Goal: Information Seeking & Learning: Learn about a topic

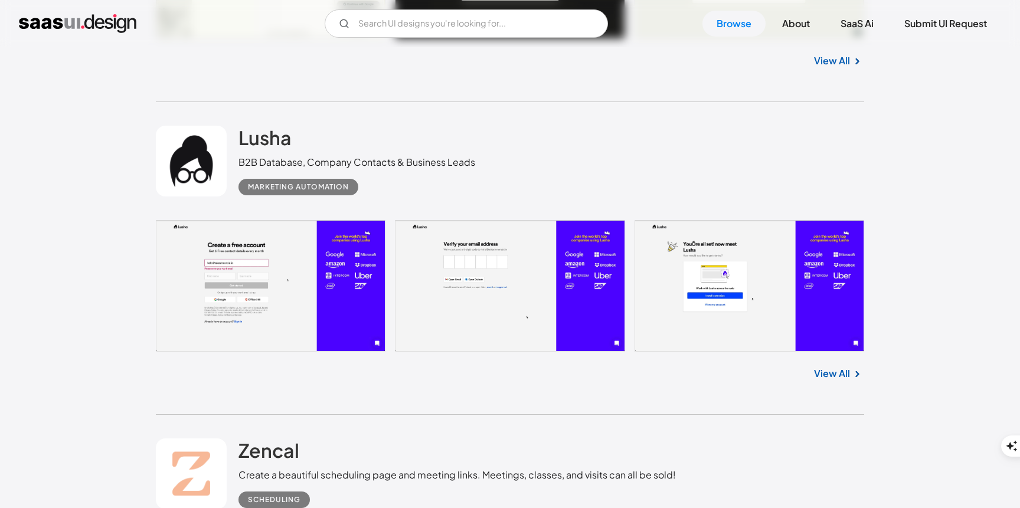
scroll to position [6795, 0]
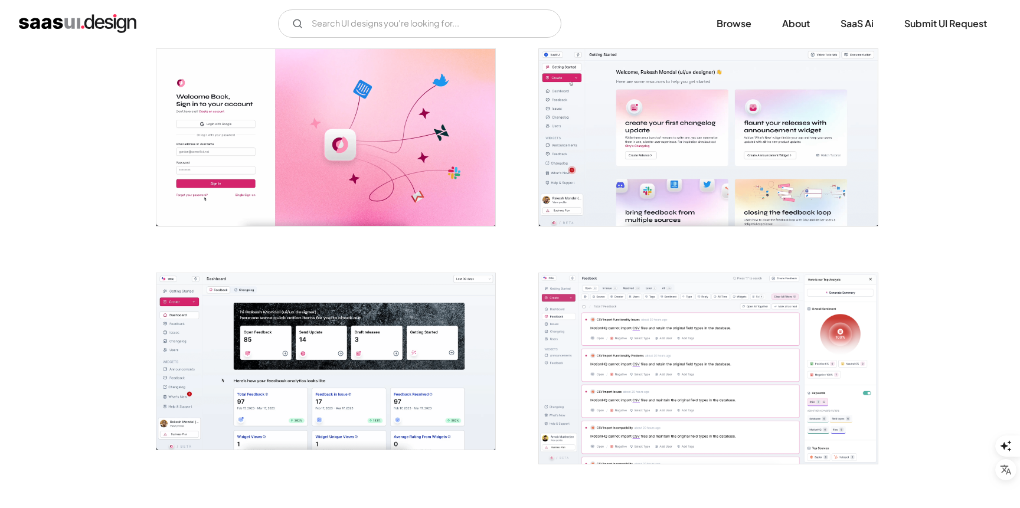
scroll to position [327, 0]
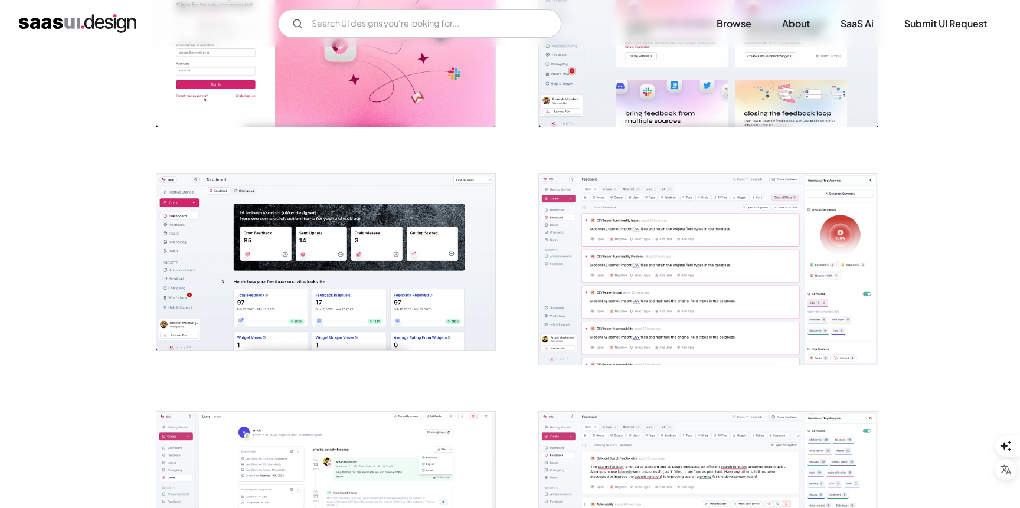
click at [378, 268] on img "open lightbox" at bounding box center [325, 262] width 339 height 177
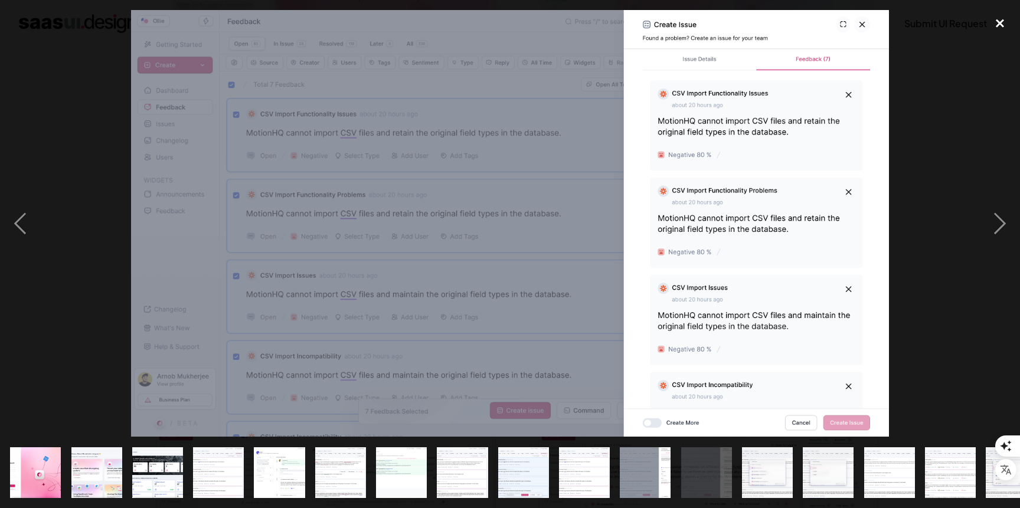
click at [998, 22] on div "close lightbox" at bounding box center [1000, 23] width 40 height 26
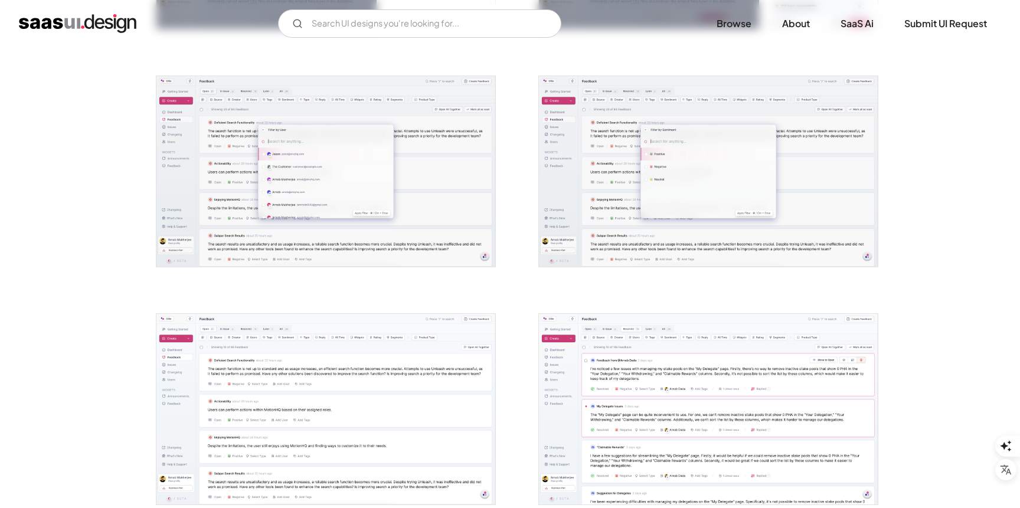
scroll to position [1643, 0]
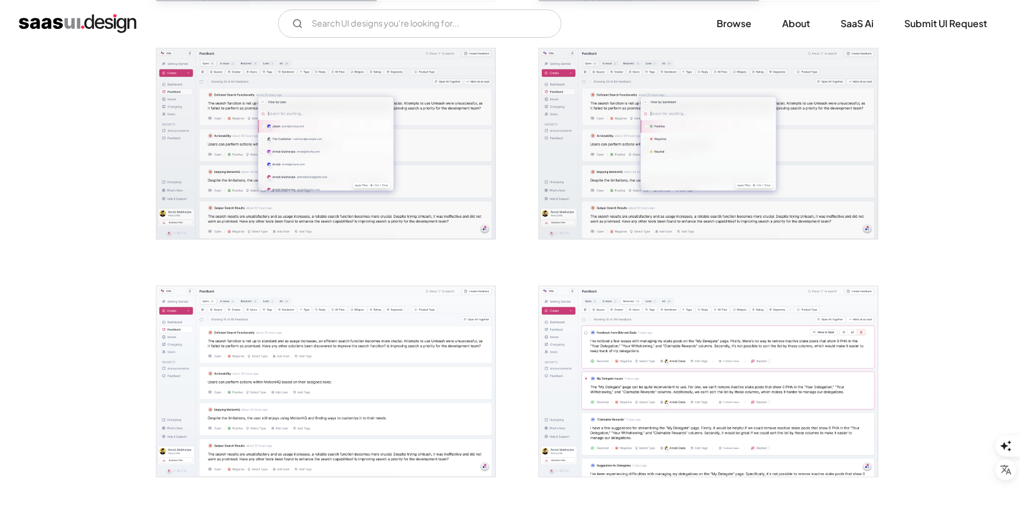
click at [673, 155] on img "open lightbox" at bounding box center [708, 143] width 339 height 191
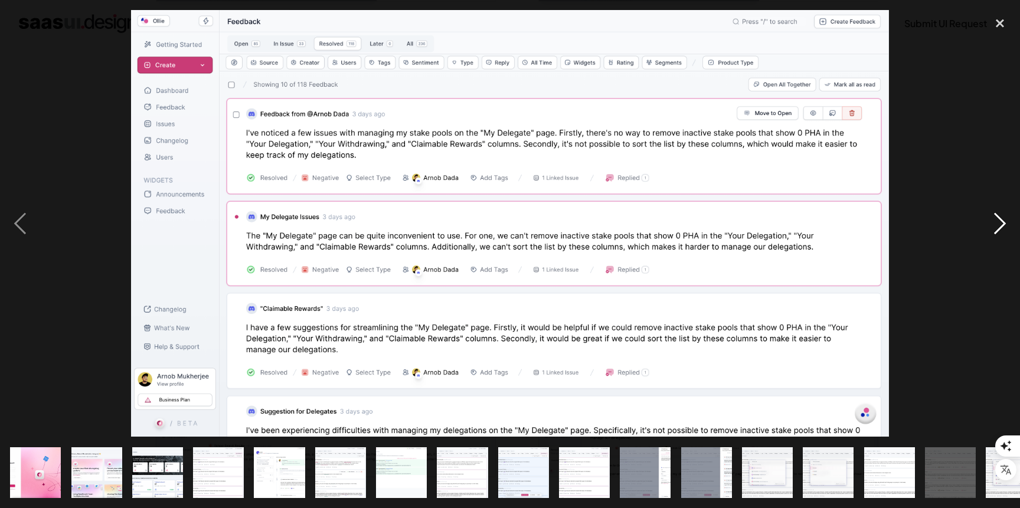
click at [1003, 174] on div "next image" at bounding box center [1000, 223] width 40 height 427
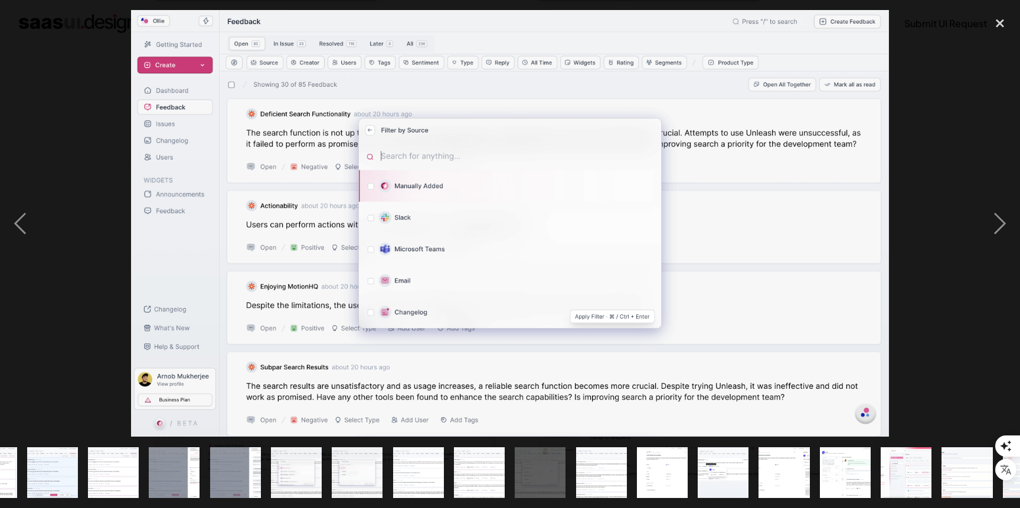
scroll to position [0, 515]
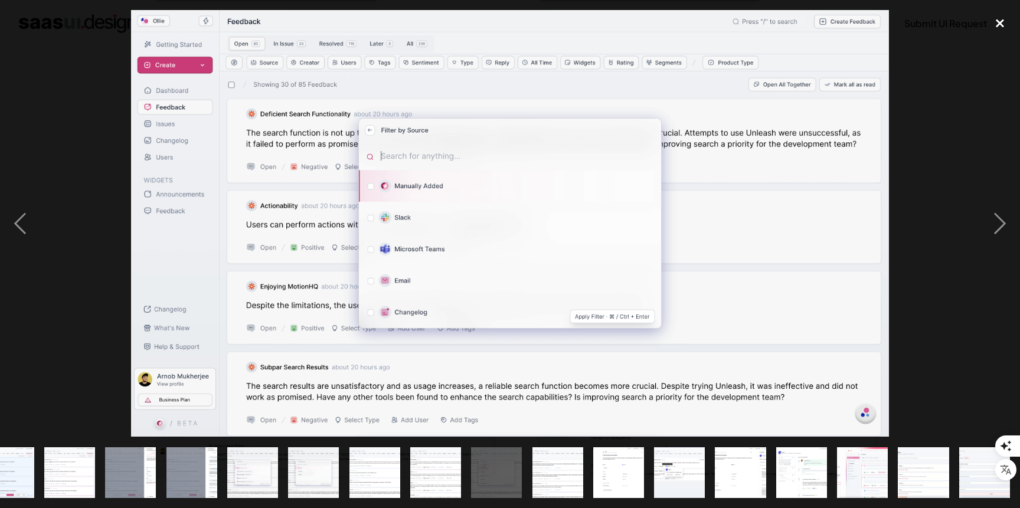
click at [999, 24] on div "close lightbox" at bounding box center [1000, 23] width 40 height 26
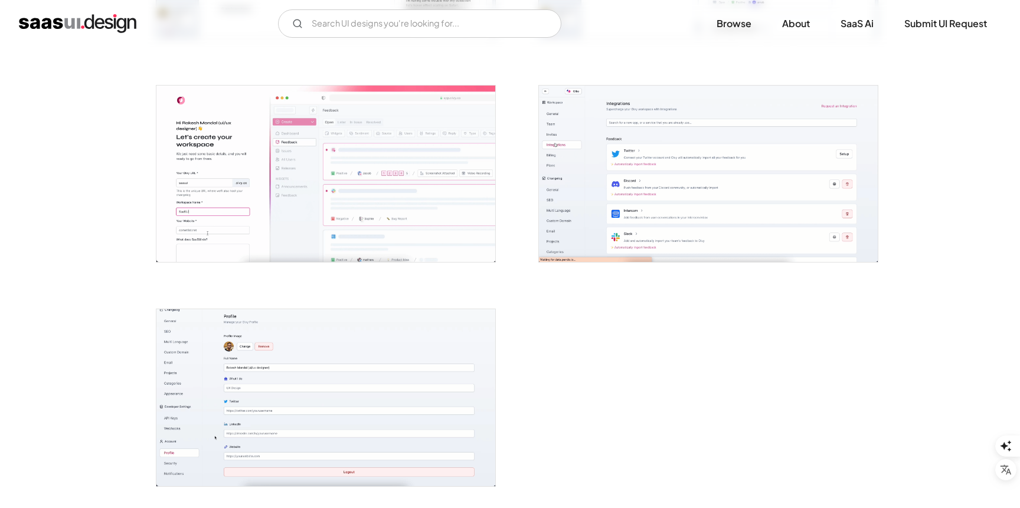
scroll to position [3002, 0]
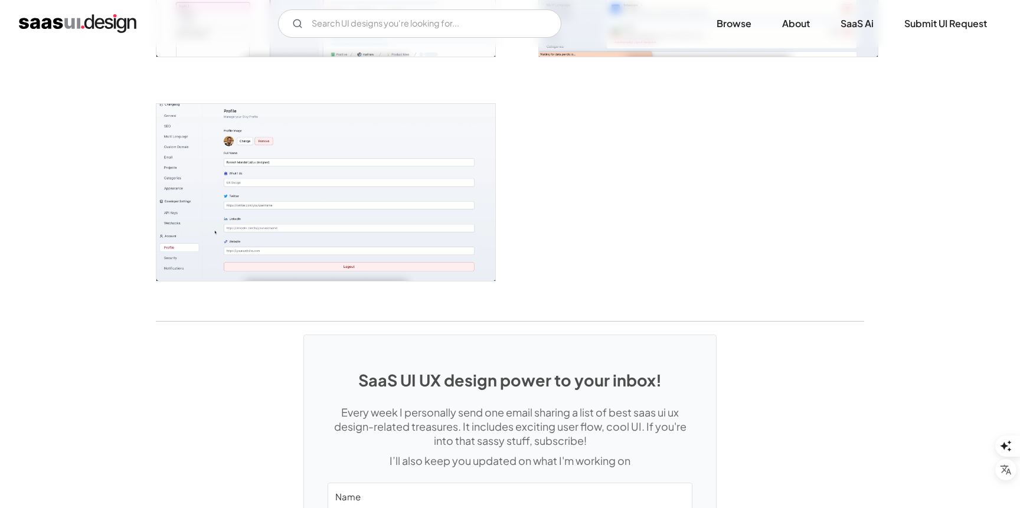
click at [412, 197] on img "open lightbox" at bounding box center [325, 192] width 339 height 177
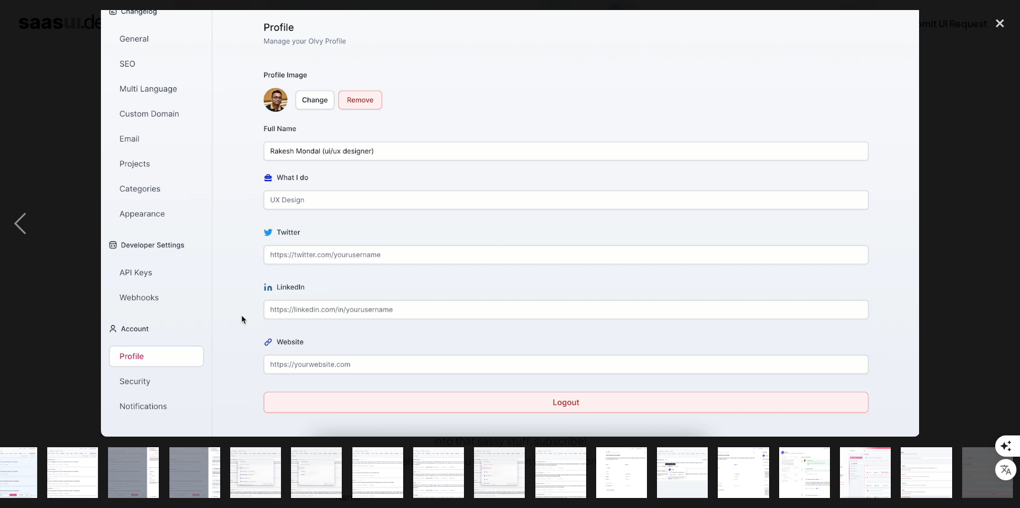
scroll to position [0, 515]
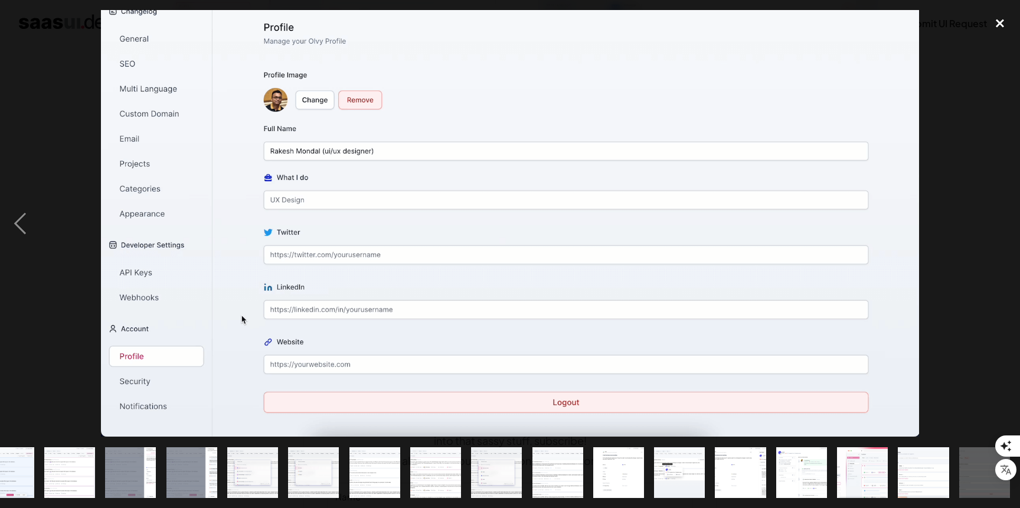
click at [995, 15] on div "close lightbox" at bounding box center [1000, 23] width 40 height 26
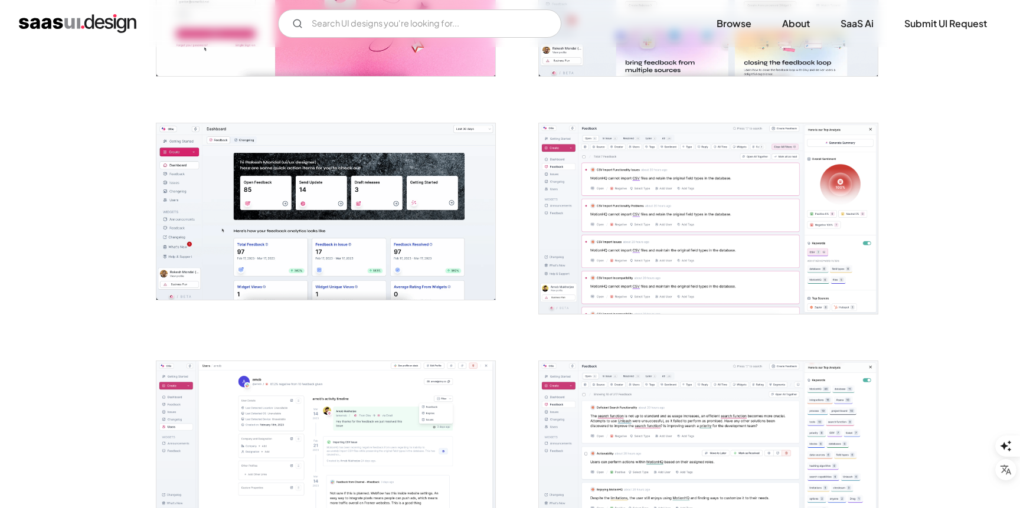
scroll to position [0, 0]
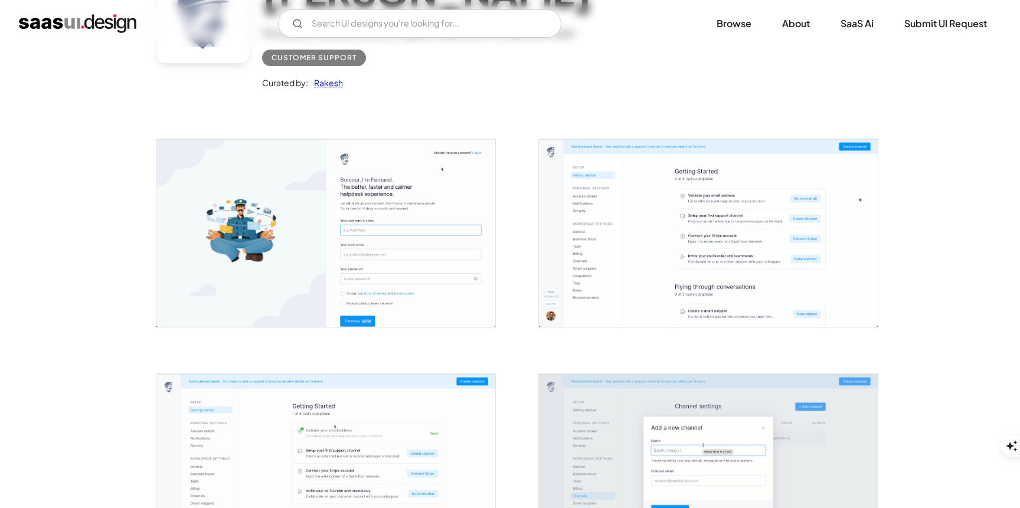
scroll to position [207, 0]
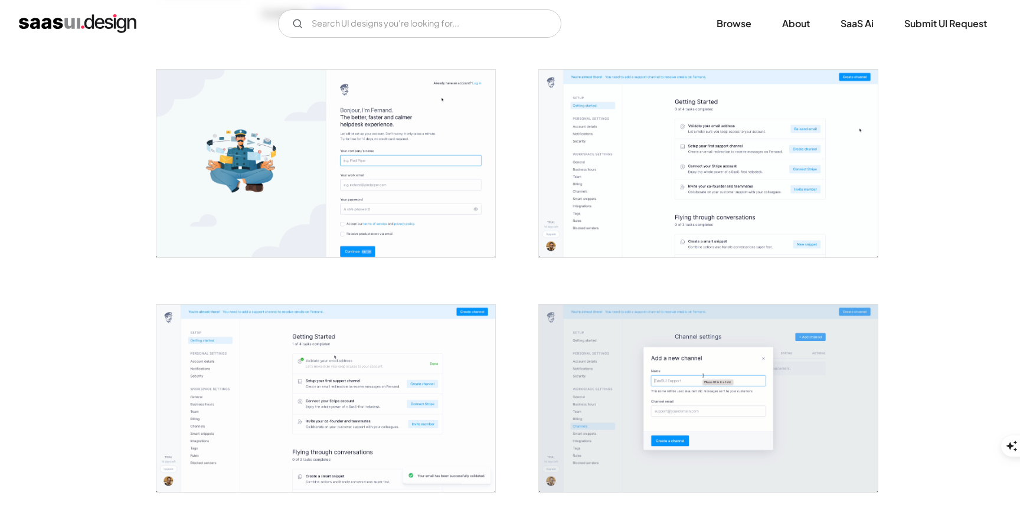
click at [446, 204] on img "open lightbox" at bounding box center [325, 164] width 339 height 188
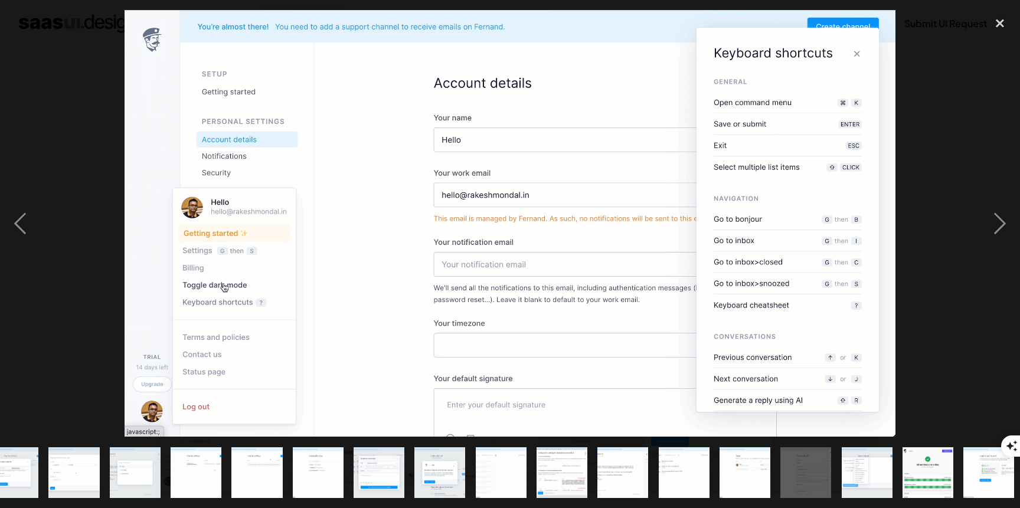
scroll to position [0, 210]
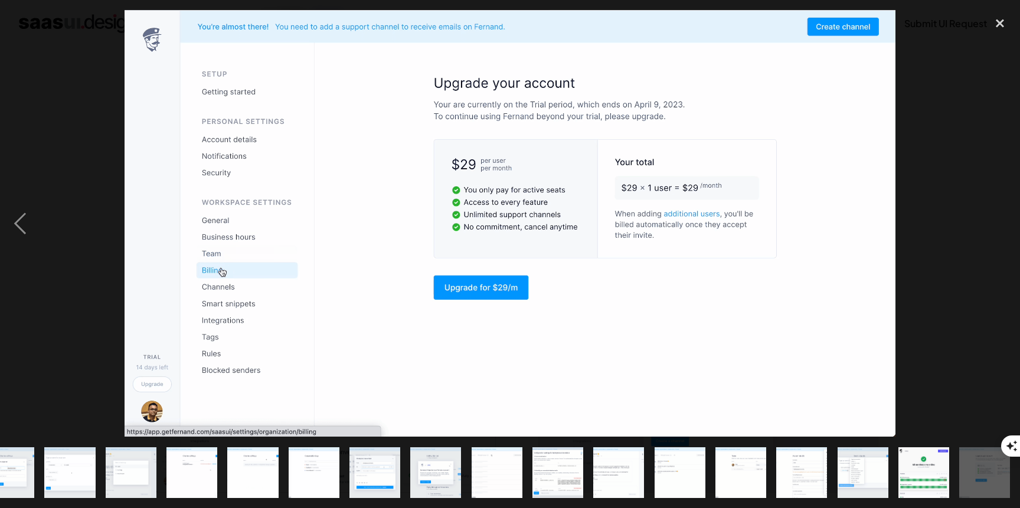
click at [620, 126] on img at bounding box center [511, 223] width 772 height 427
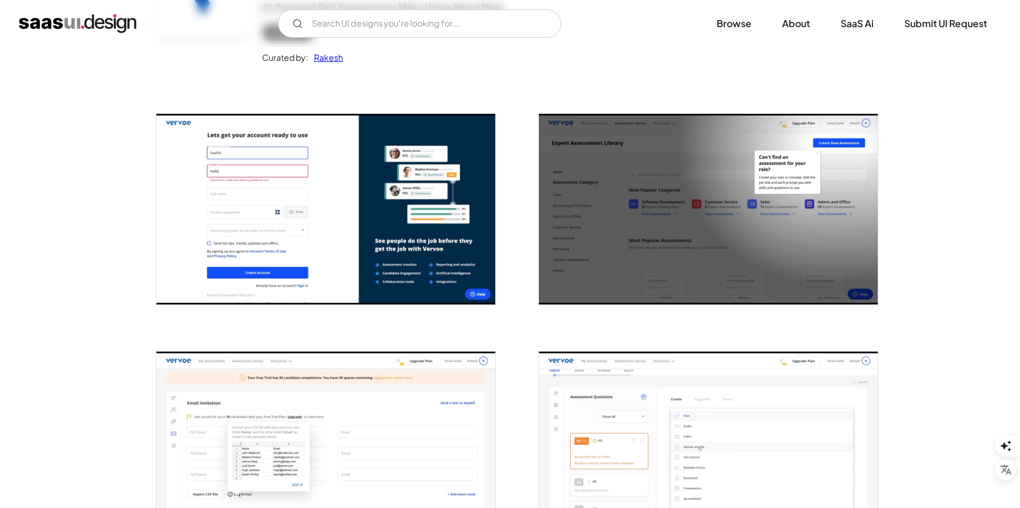
scroll to position [189, 0]
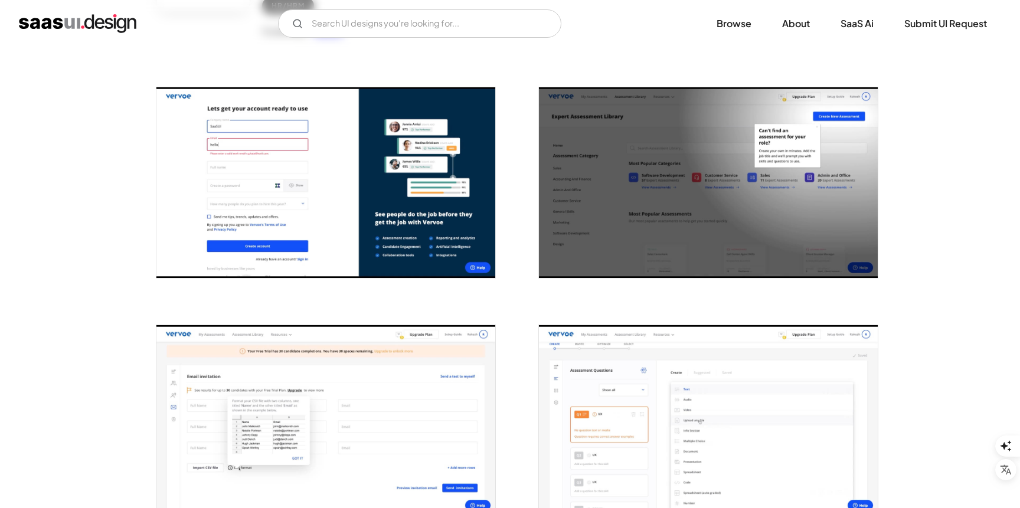
click at [438, 432] on img "open lightbox" at bounding box center [325, 420] width 339 height 191
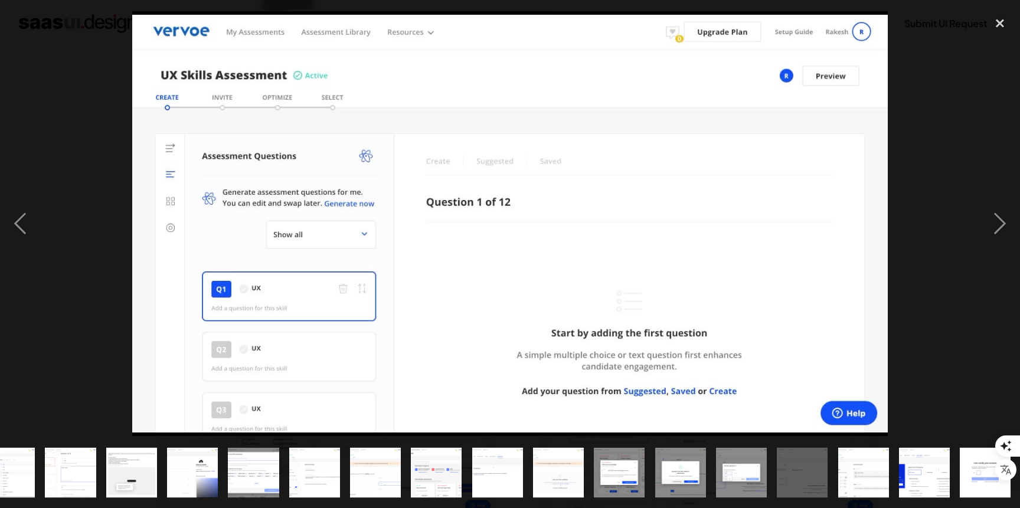
scroll to position [0, 210]
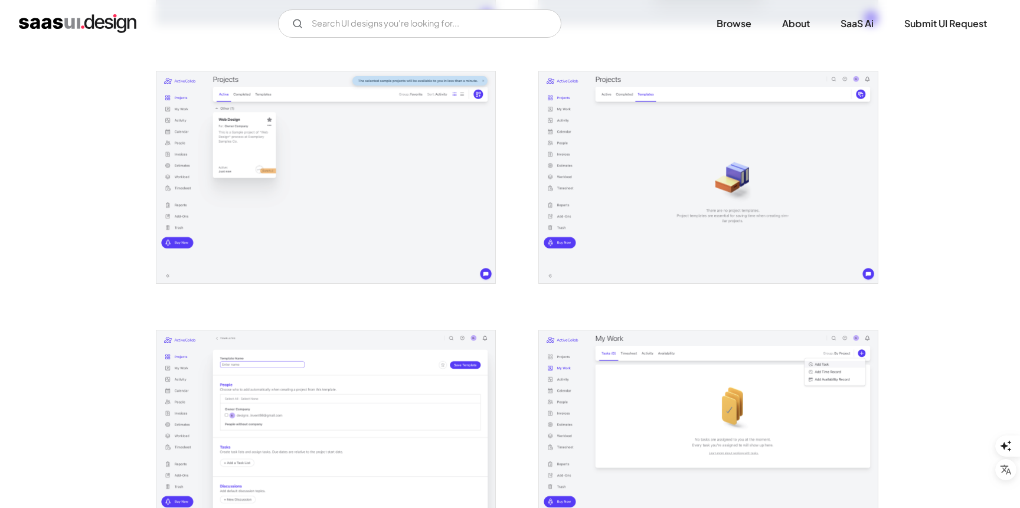
scroll to position [579, 0]
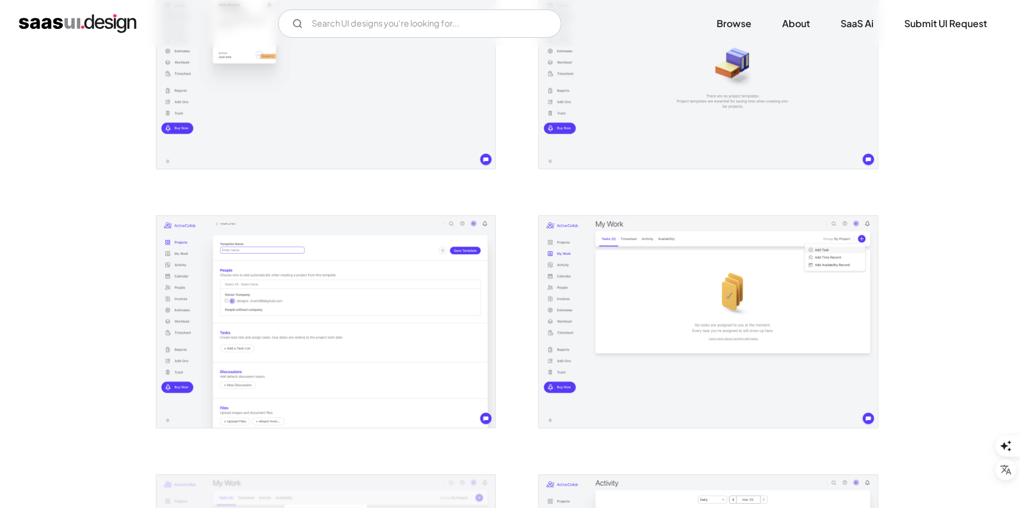
click at [350, 304] on img "open lightbox" at bounding box center [325, 322] width 339 height 212
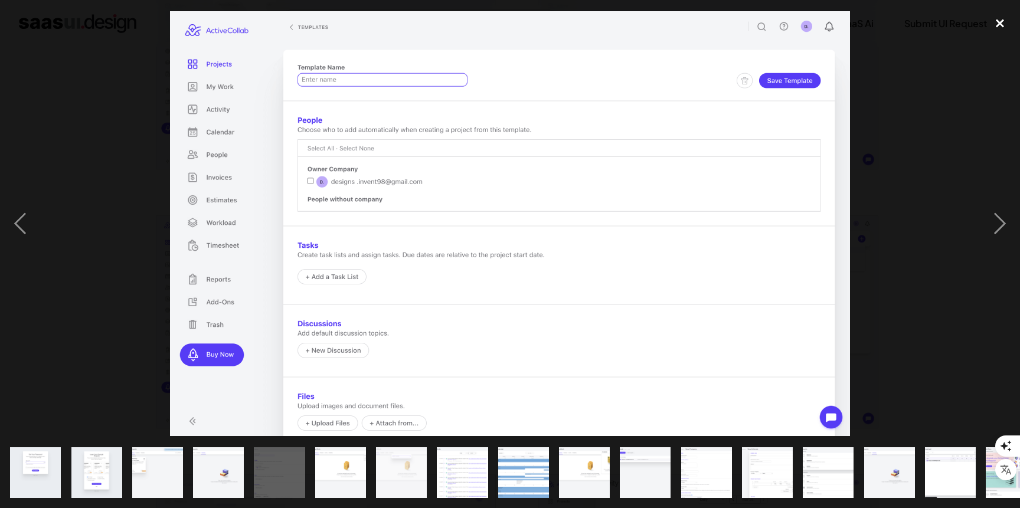
click at [996, 21] on div "close lightbox" at bounding box center [1000, 23] width 40 height 26
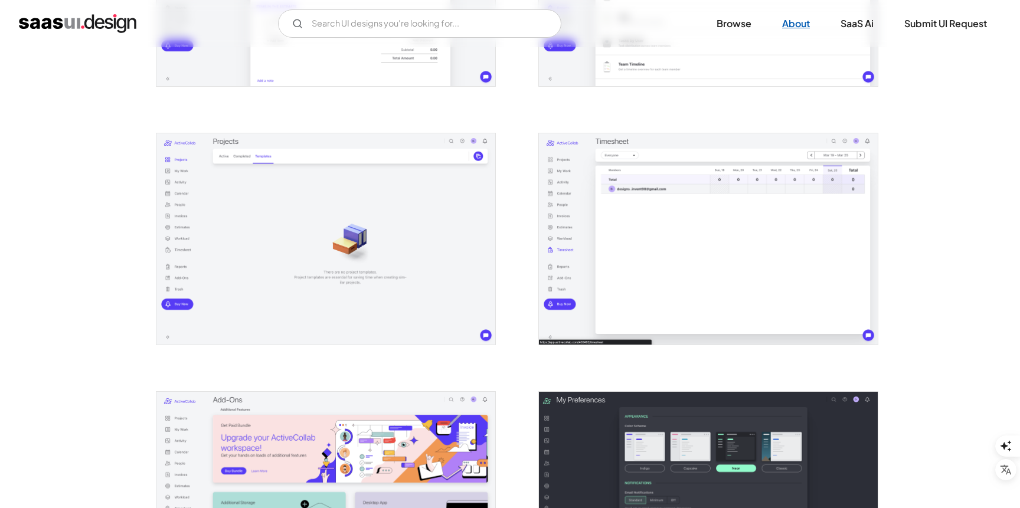
scroll to position [1942, 0]
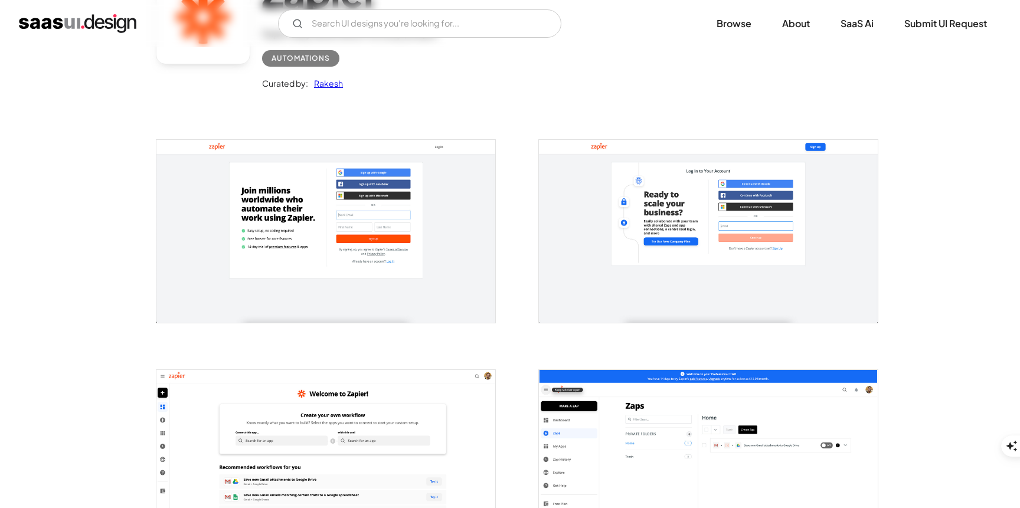
scroll to position [195, 0]
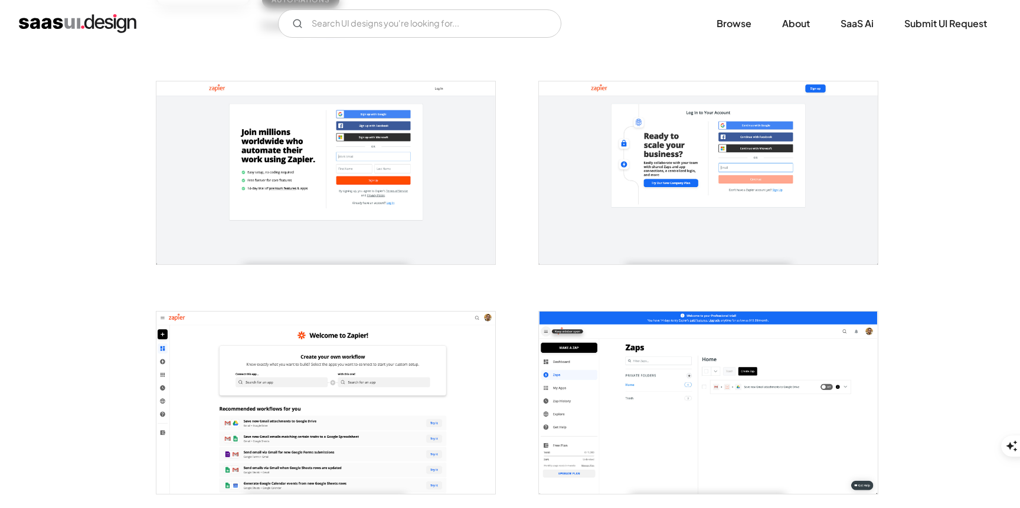
click at [645, 204] on img "open lightbox" at bounding box center [708, 172] width 339 height 182
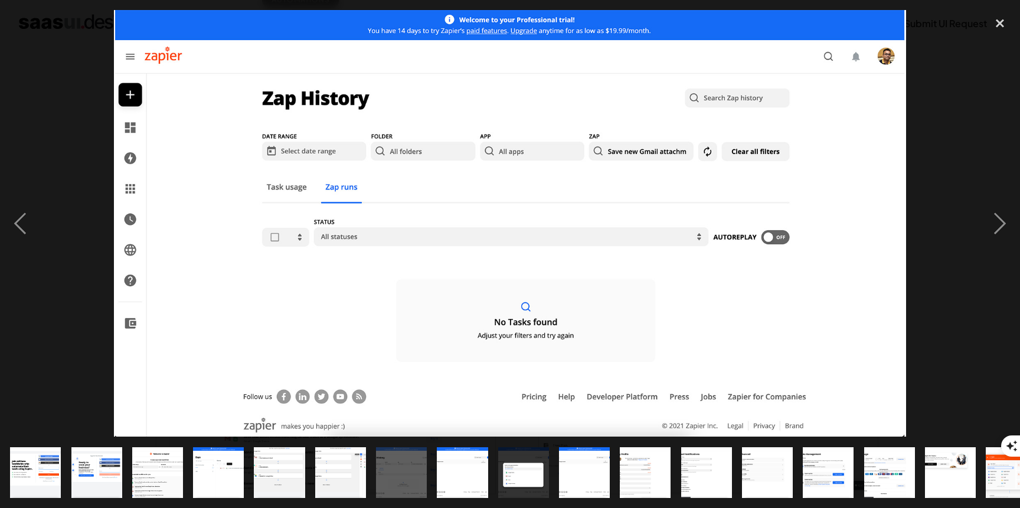
click at [645, 204] on img at bounding box center [510, 223] width 792 height 427
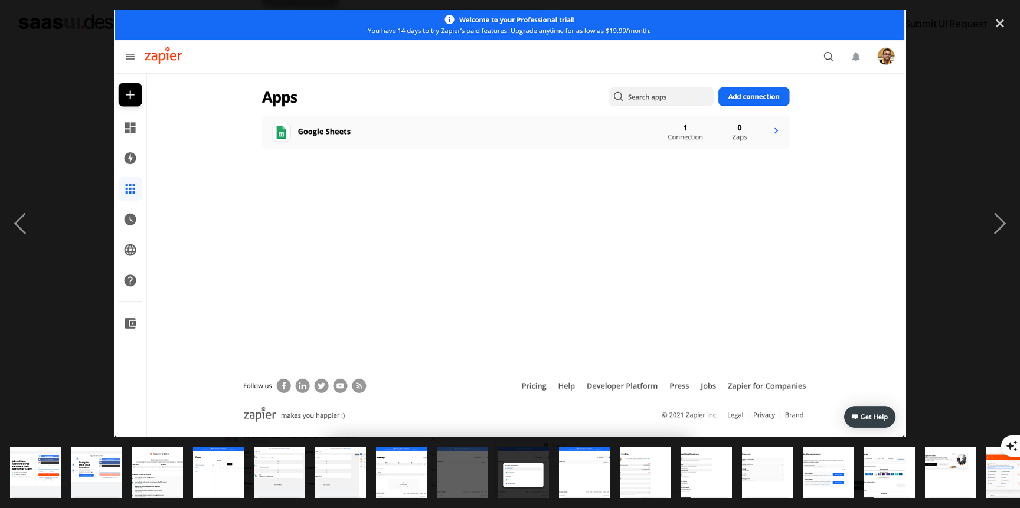
click at [645, 204] on img at bounding box center [510, 223] width 792 height 427
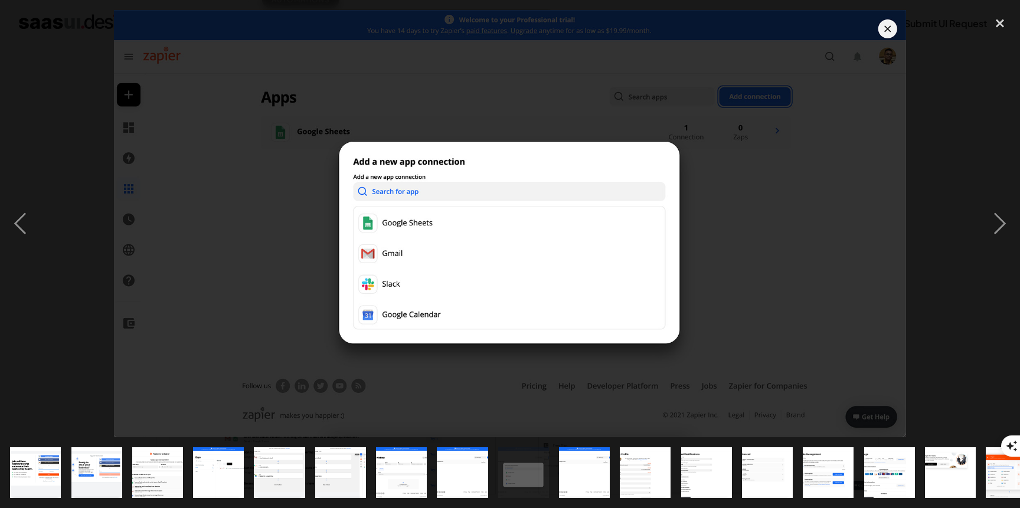
click at [892, 28] on img at bounding box center [510, 223] width 792 height 427
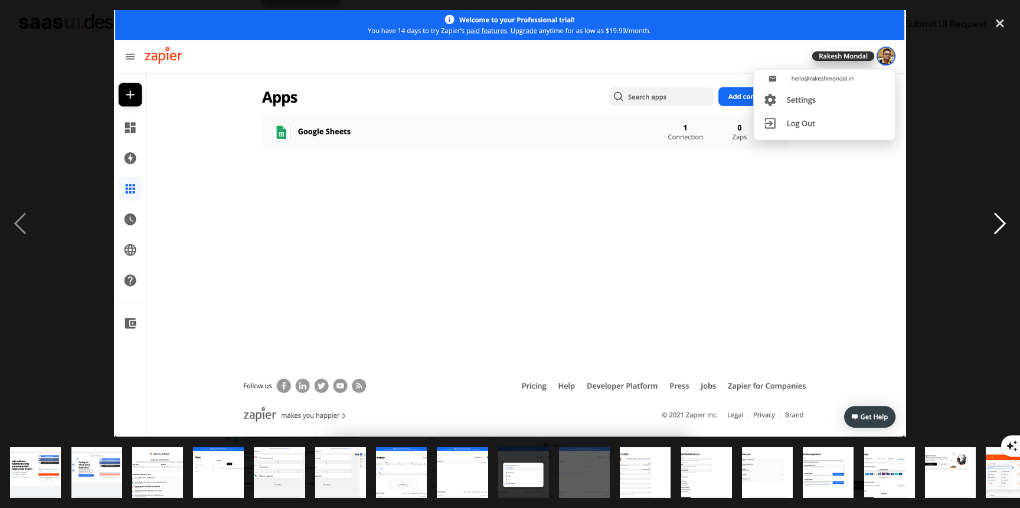
click at [1000, 205] on div "next image" at bounding box center [1000, 223] width 40 height 427
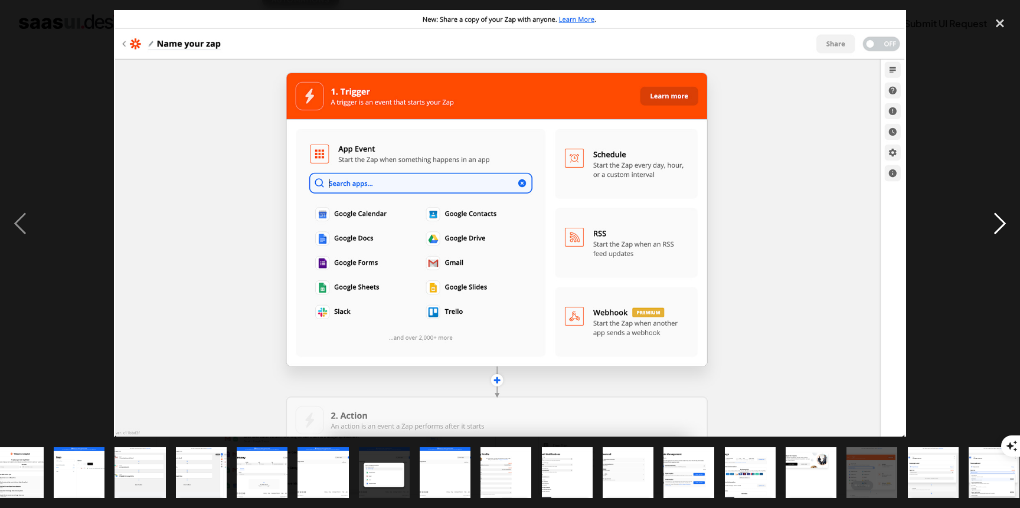
scroll to position [0, 149]
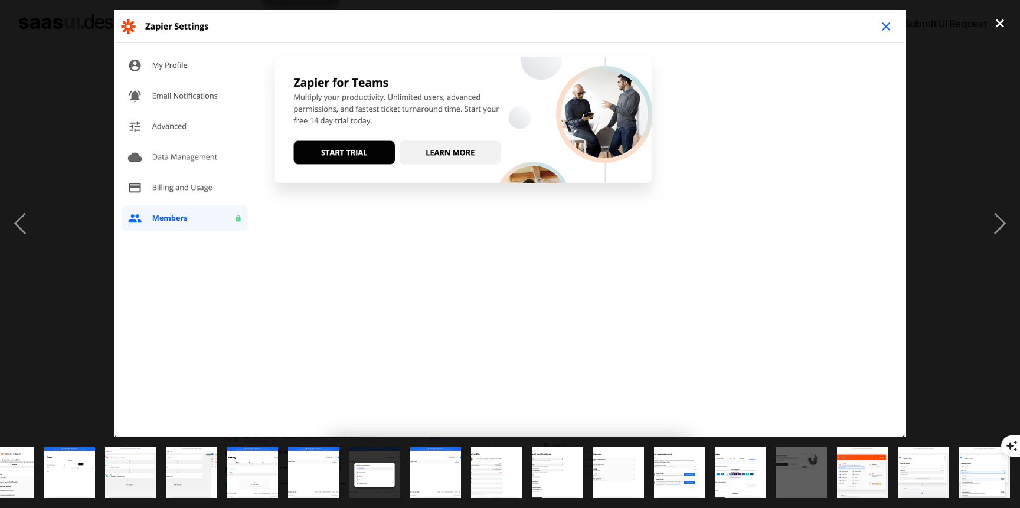
click at [1002, 24] on div "close lightbox" at bounding box center [1000, 23] width 40 height 26
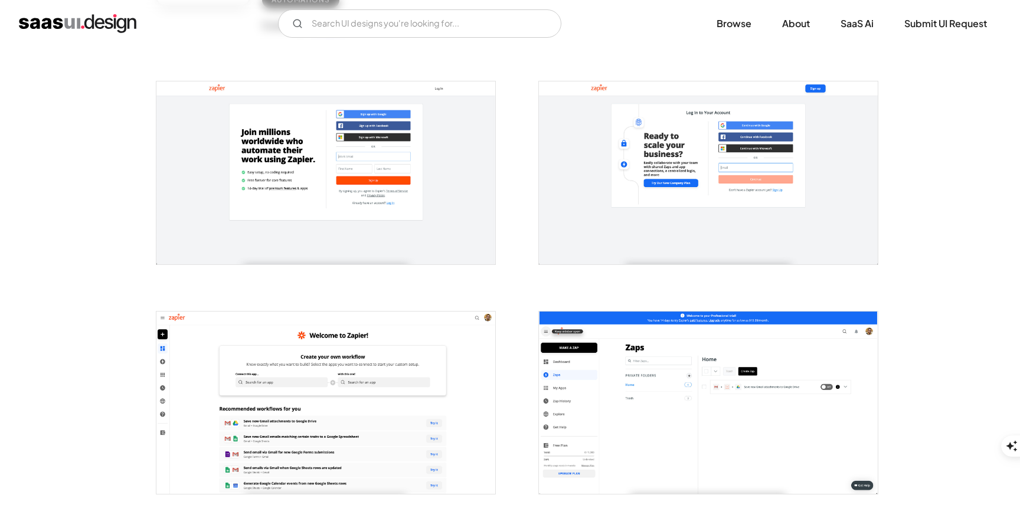
scroll to position [0, 0]
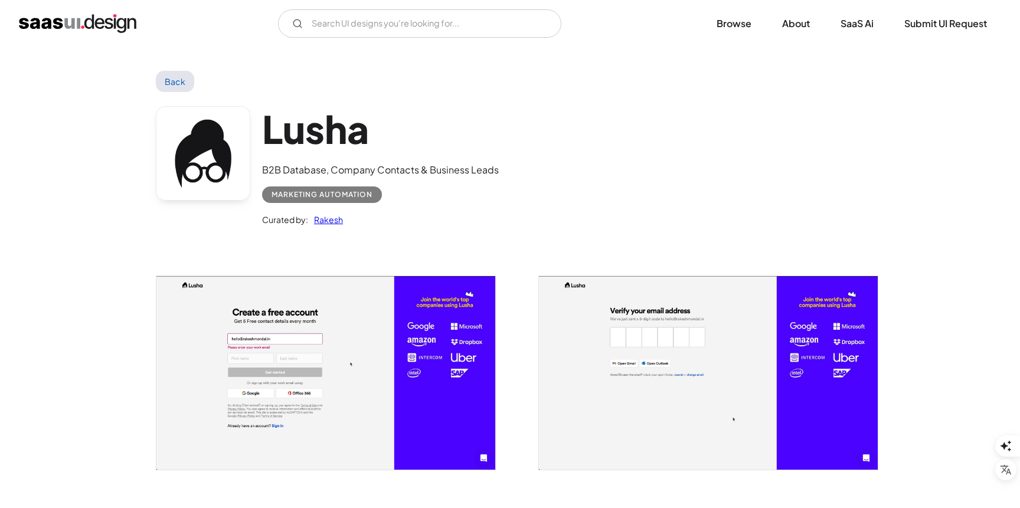
click at [638, 449] on img "open lightbox" at bounding box center [708, 373] width 339 height 194
